Goal: Transaction & Acquisition: Purchase product/service

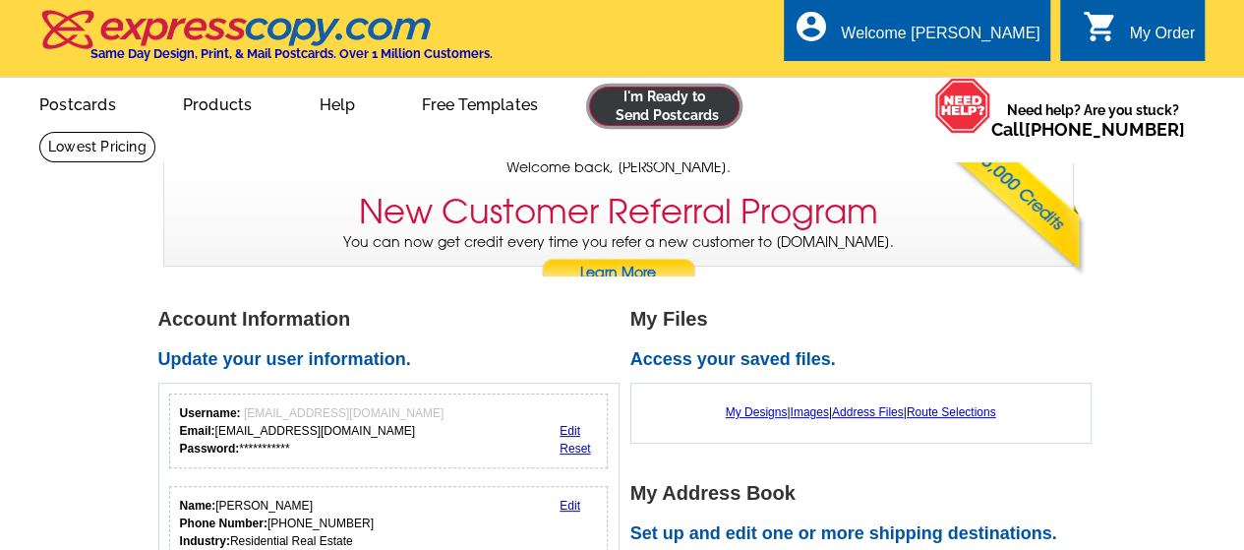
click at [674, 108] on link at bounding box center [664, 106] width 150 height 39
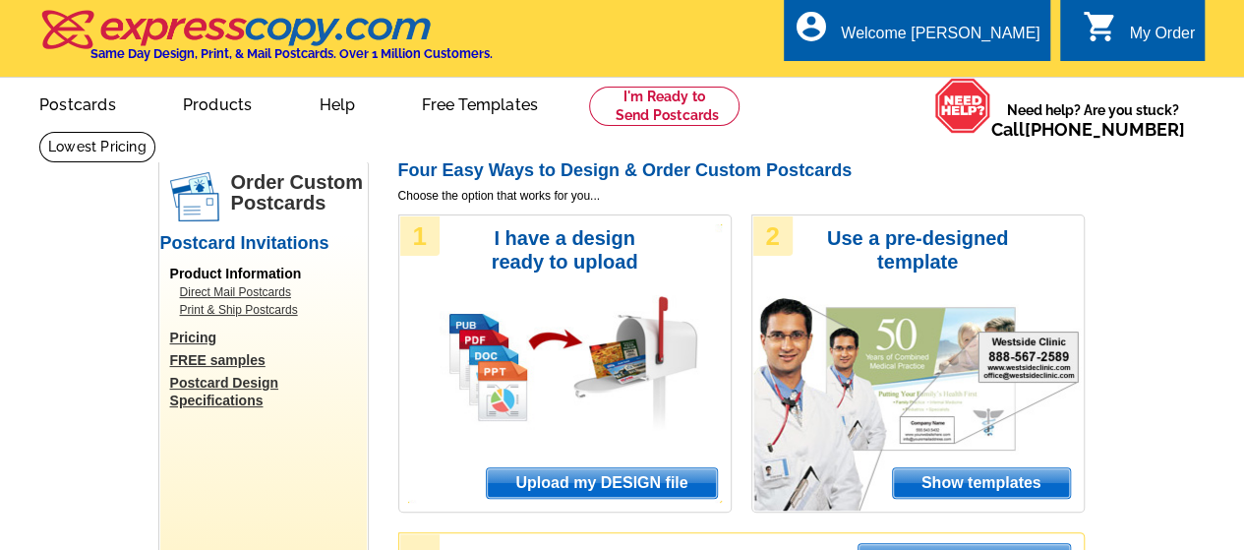
scroll to position [98, 0]
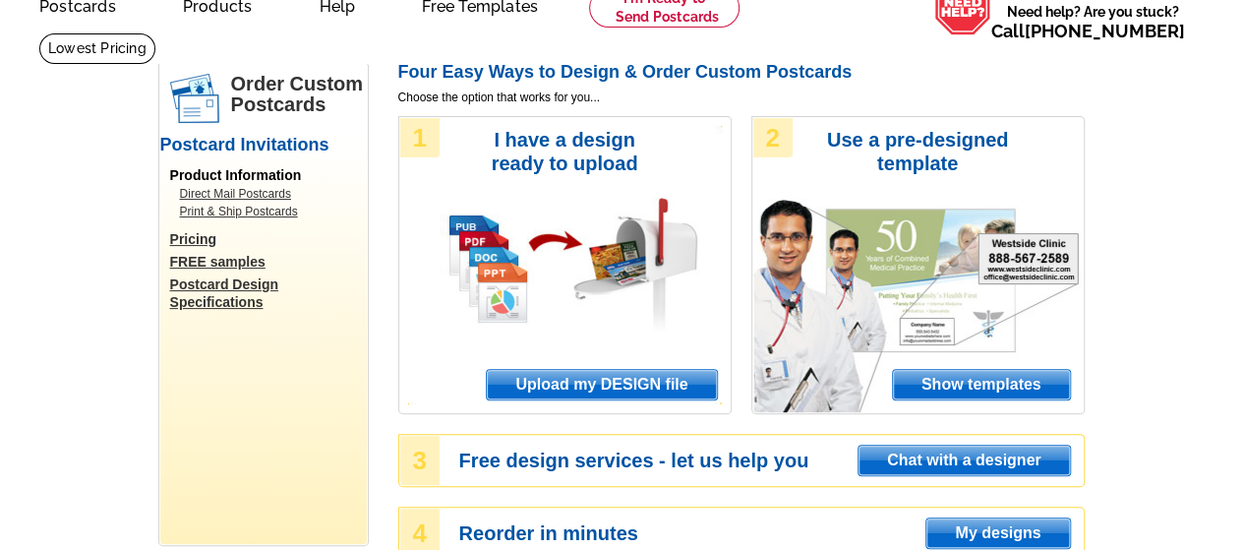
click at [637, 389] on span "Upload my DESIGN file" at bounding box center [601, 384] width 229 height 29
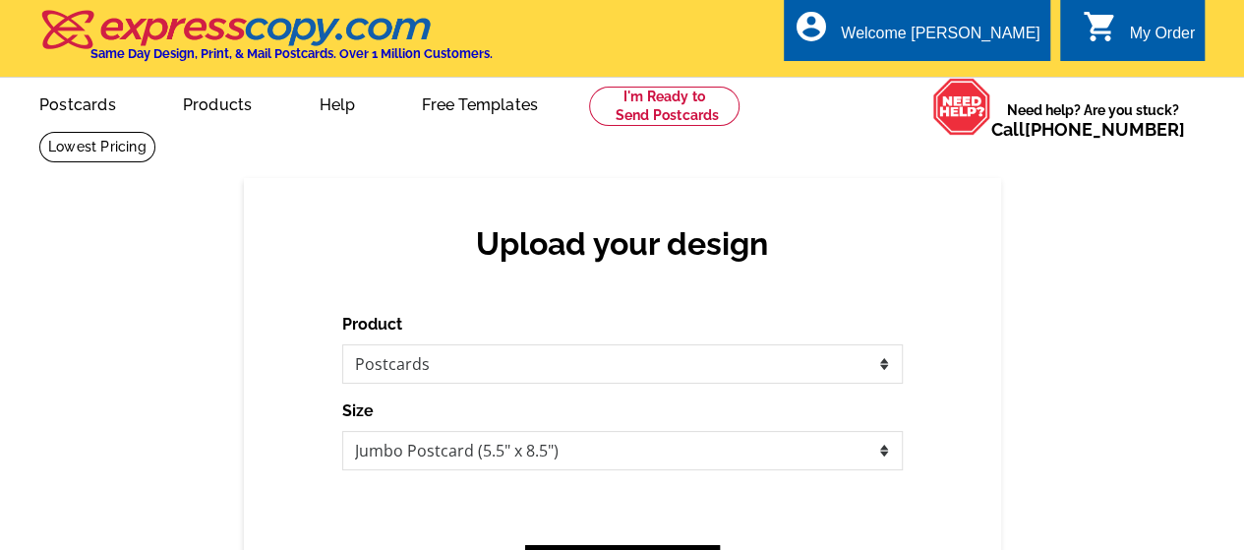
scroll to position [98, 0]
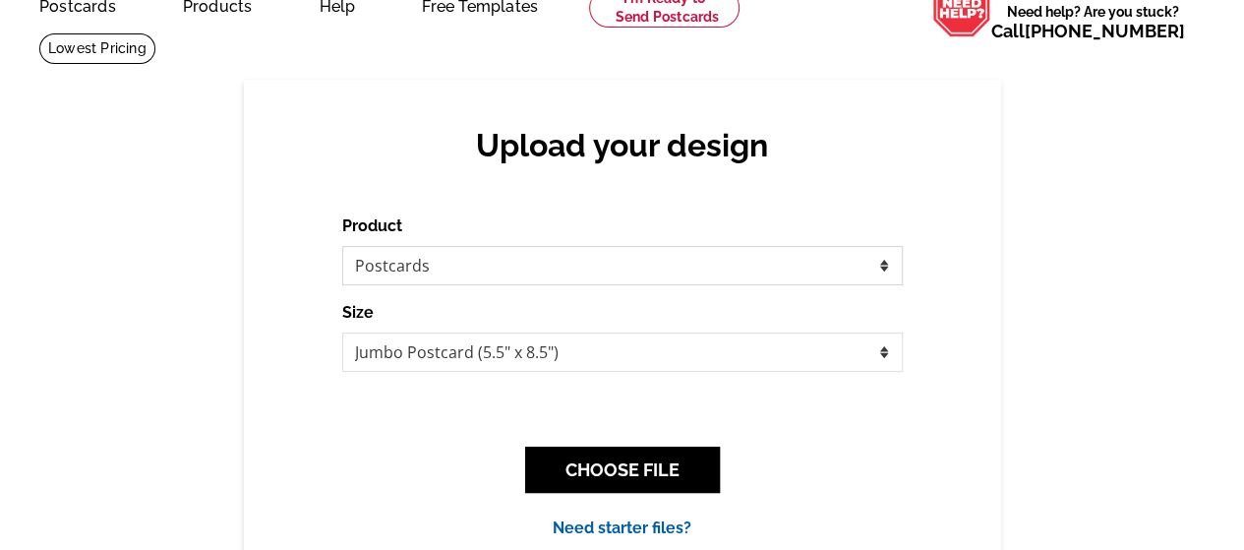
click at [631, 254] on select "Please select the type of file... Postcards Business Cards Letters and flyers G…" at bounding box center [622, 265] width 560 height 39
click at [519, 355] on select "Jumbo Postcard (5.5" x 8.5") Regular Postcard (4.25" x 5.6") Panoramic Postcard…" at bounding box center [622, 351] width 560 height 39
select select "1"
click at [342, 333] on select "Jumbo Postcard (5.5" x 8.5") Regular Postcard (4.25" x 5.6") Panoramic Postcard…" at bounding box center [622, 351] width 560 height 39
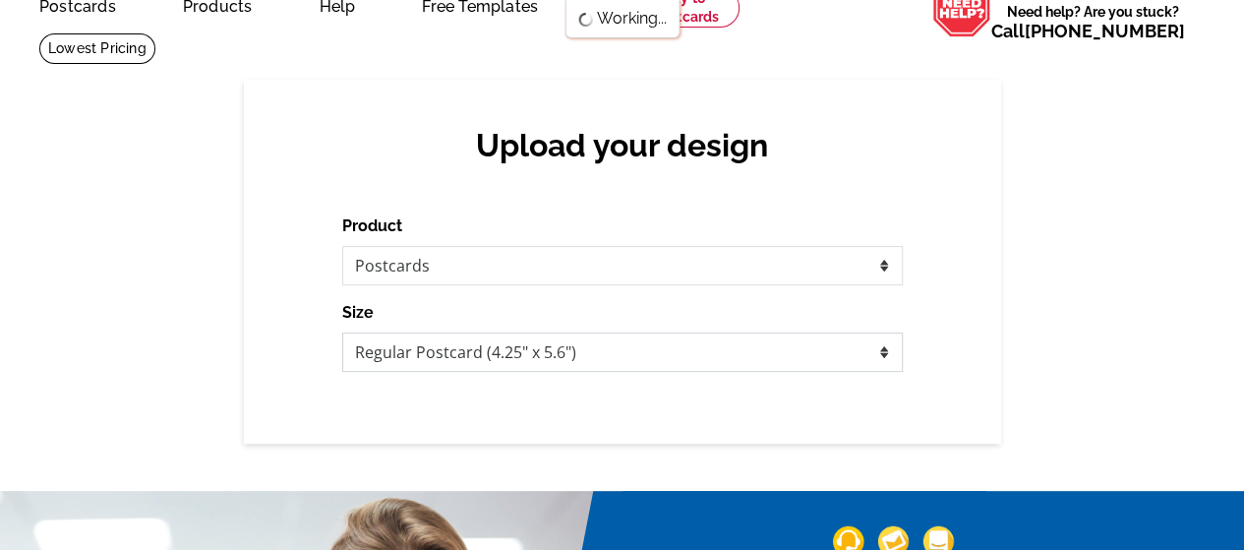
scroll to position [0, 0]
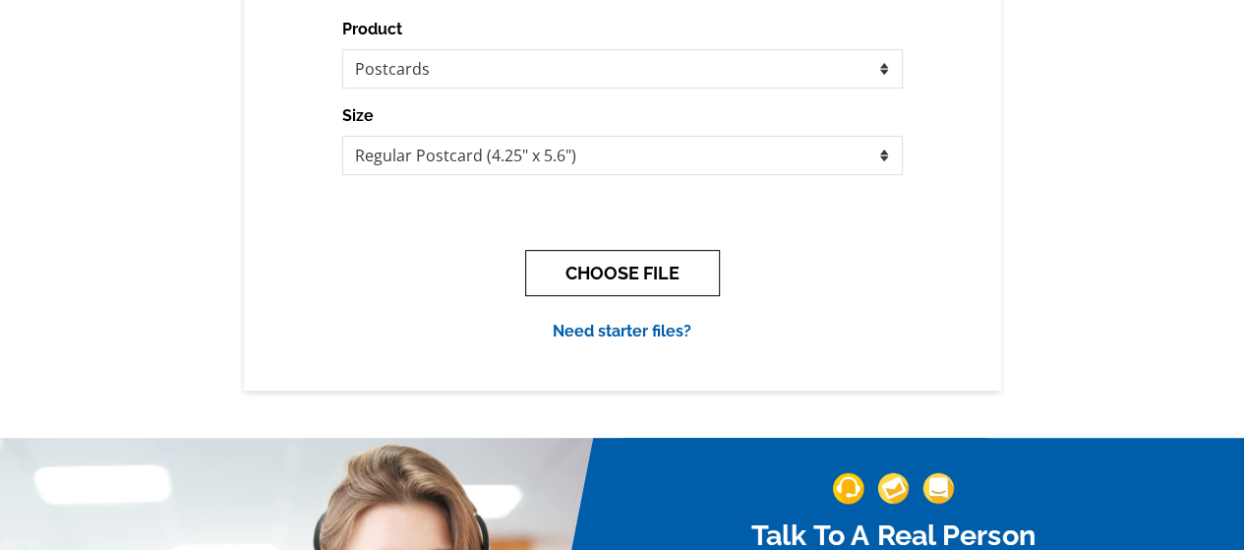
click at [610, 285] on button "CHOOSE FILE" at bounding box center [622, 273] width 195 height 46
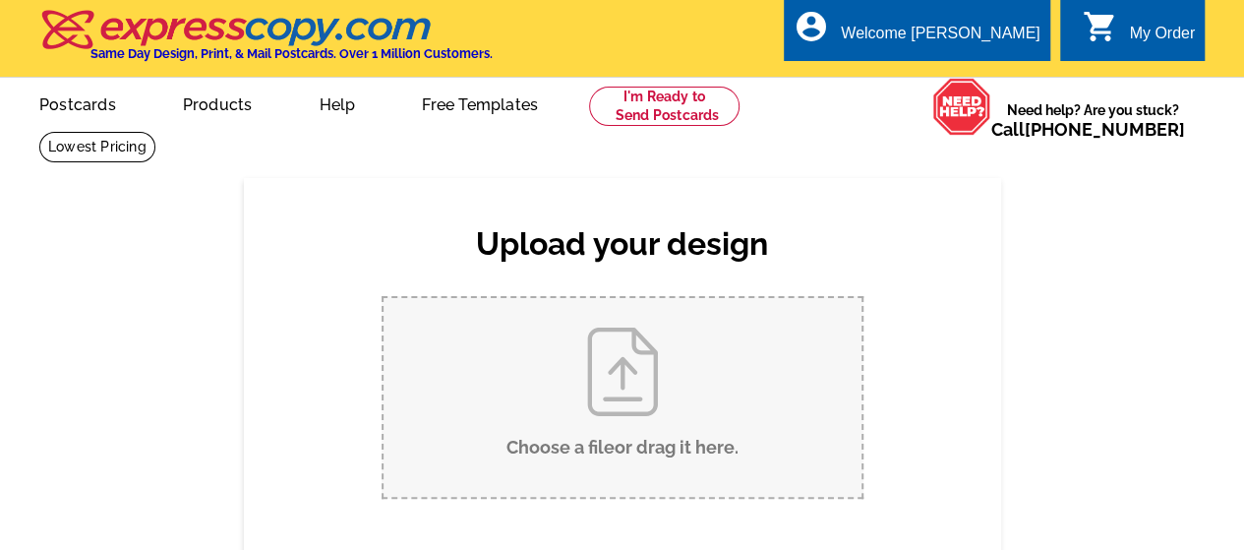
click at [654, 414] on input "Choose a file or drag it here ." at bounding box center [622, 397] width 478 height 199
